Goal: Information Seeking & Learning: Learn about a topic

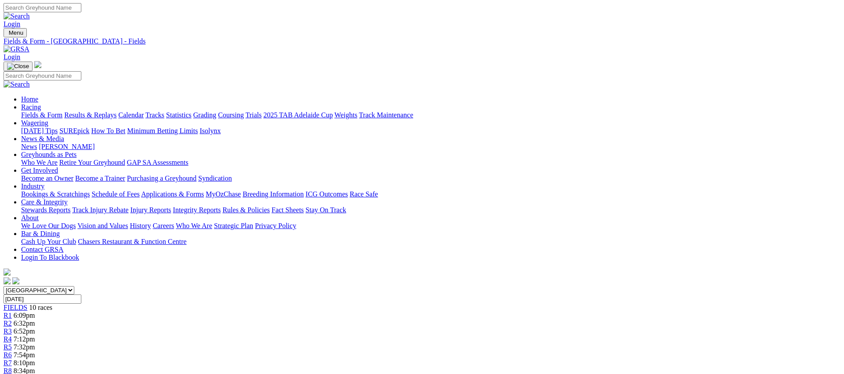
scroll to position [1, 0]
click at [357, 110] on link "Weights" at bounding box center [345, 113] width 23 height 7
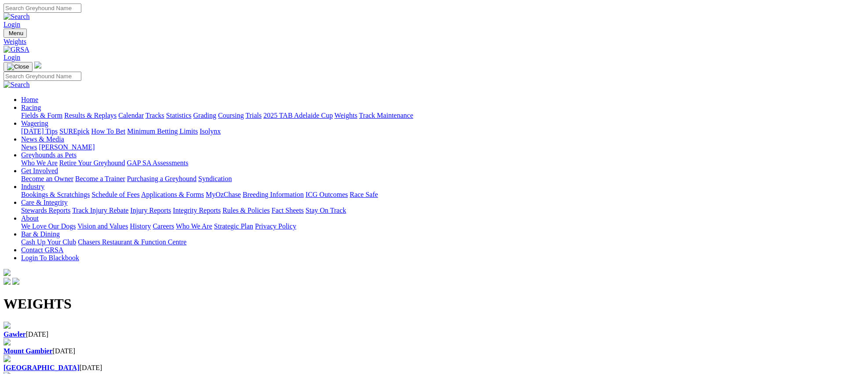
click at [63, 330] on div "Gawler [DATE]" at bounding box center [422, 334] width 837 height 8
click at [62, 112] on link "Fields & Form" at bounding box center [41, 115] width 41 height 7
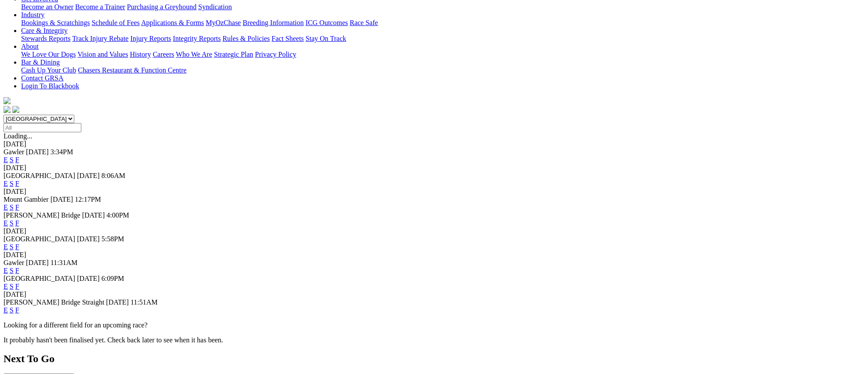
scroll to position [179, 0]
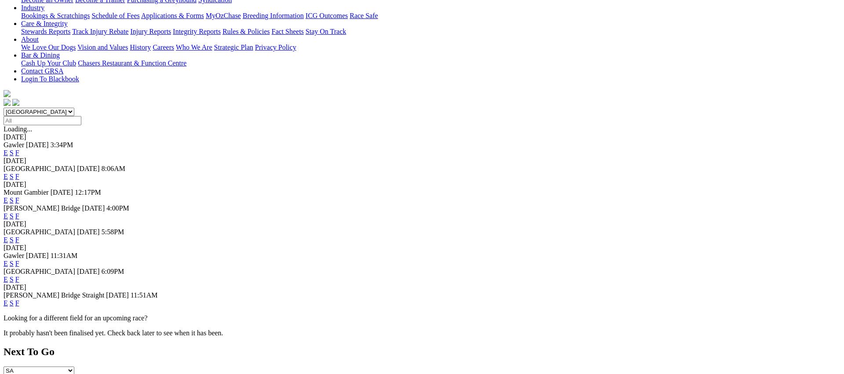
click at [19, 303] on link "F" at bounding box center [17, 302] width 4 height 7
